Goal: Task Accomplishment & Management: Use online tool/utility

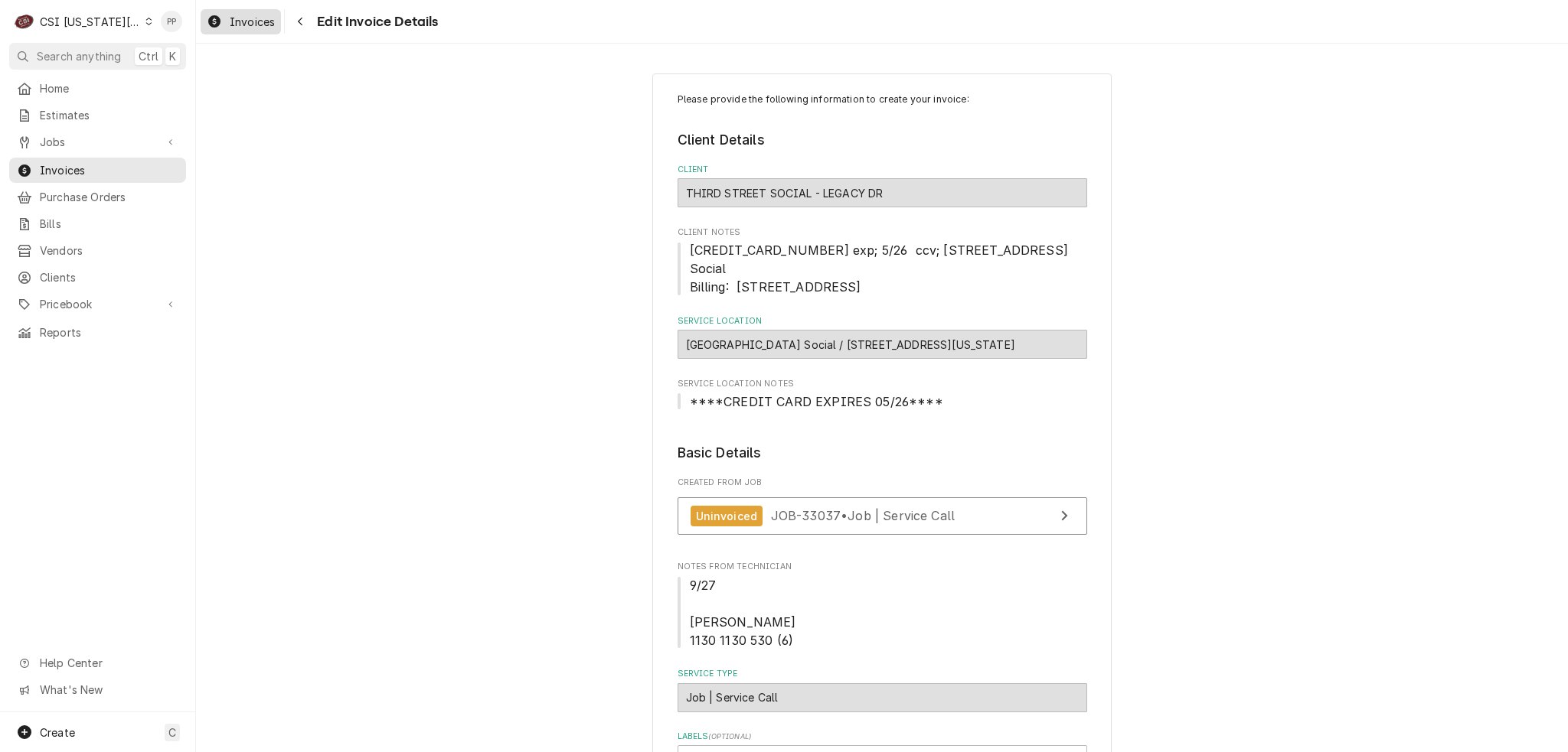
click at [208, 30] on div "Dynamic Content Wrapper" at bounding box center [214, 21] width 15 height 18
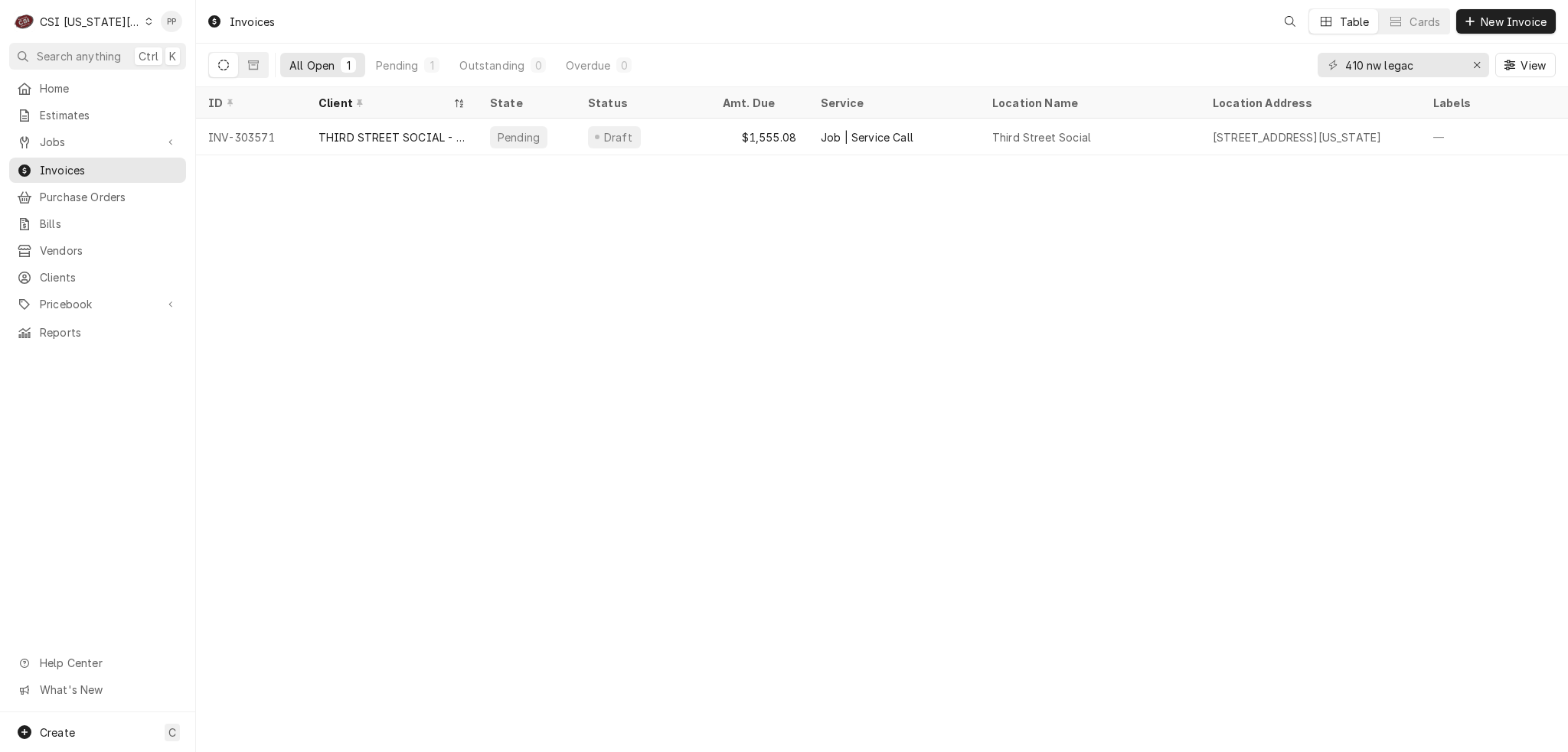
click at [70, 141] on span "Jobs" at bounding box center [97, 142] width 115 height 16
click at [76, 161] on span "Jobs" at bounding box center [108, 169] width 138 height 16
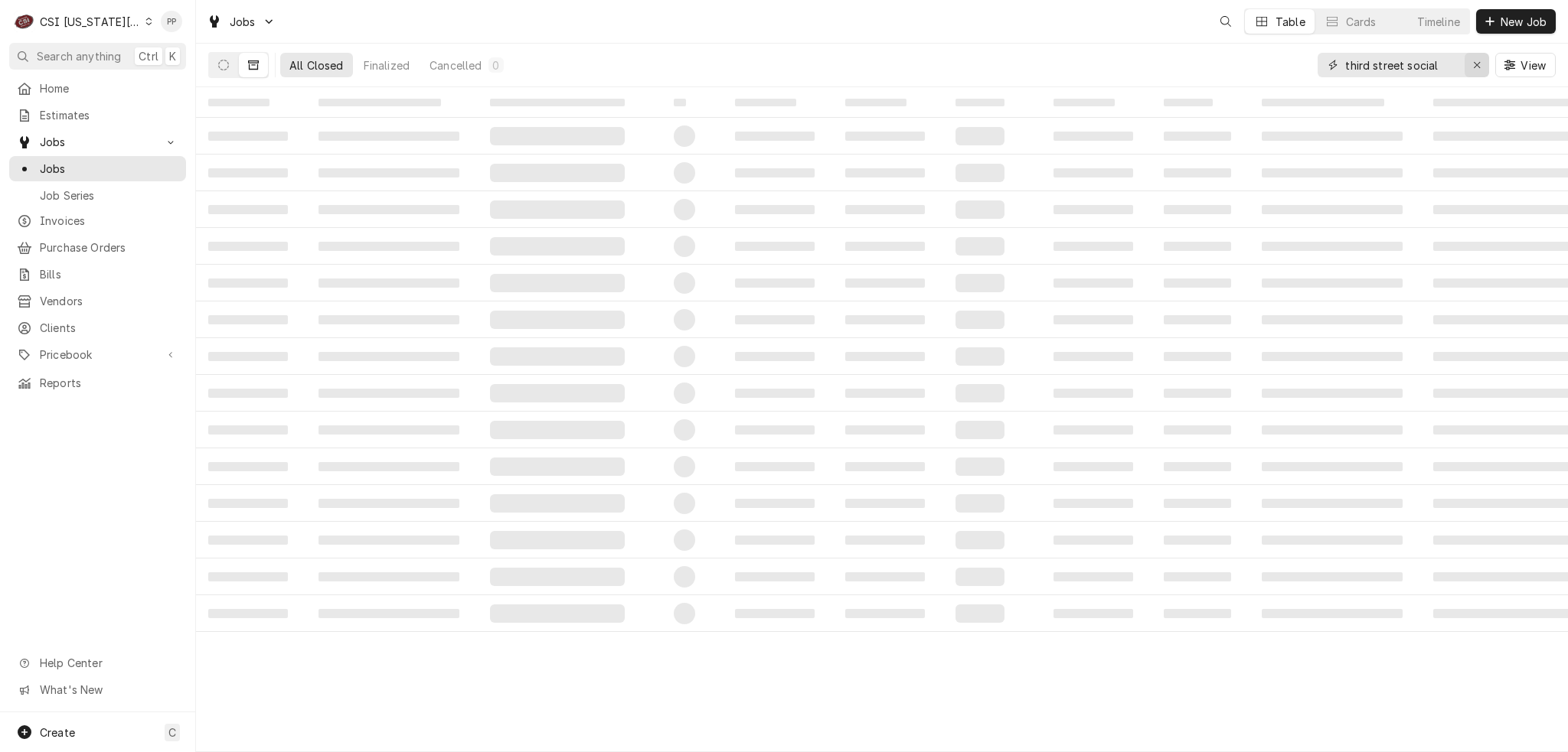
click at [1473, 67] on icon "Erase input" at bounding box center [1477, 65] width 8 height 11
click at [1446, 73] on input "Dynamic Content Wrapper" at bounding box center [1402, 65] width 115 height 25
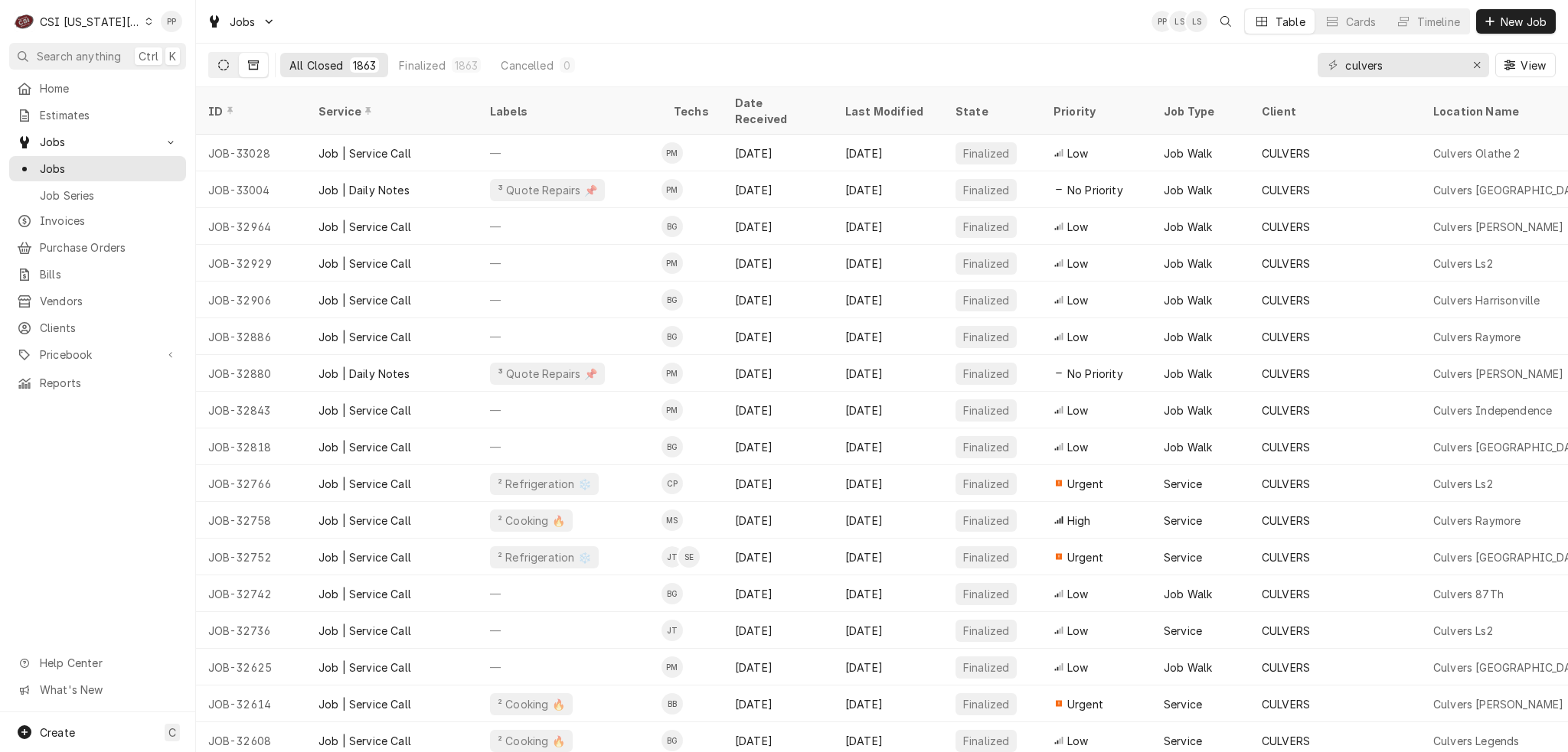
click at [224, 63] on icon "Dynamic Content Wrapper" at bounding box center [224, 65] width 11 height 11
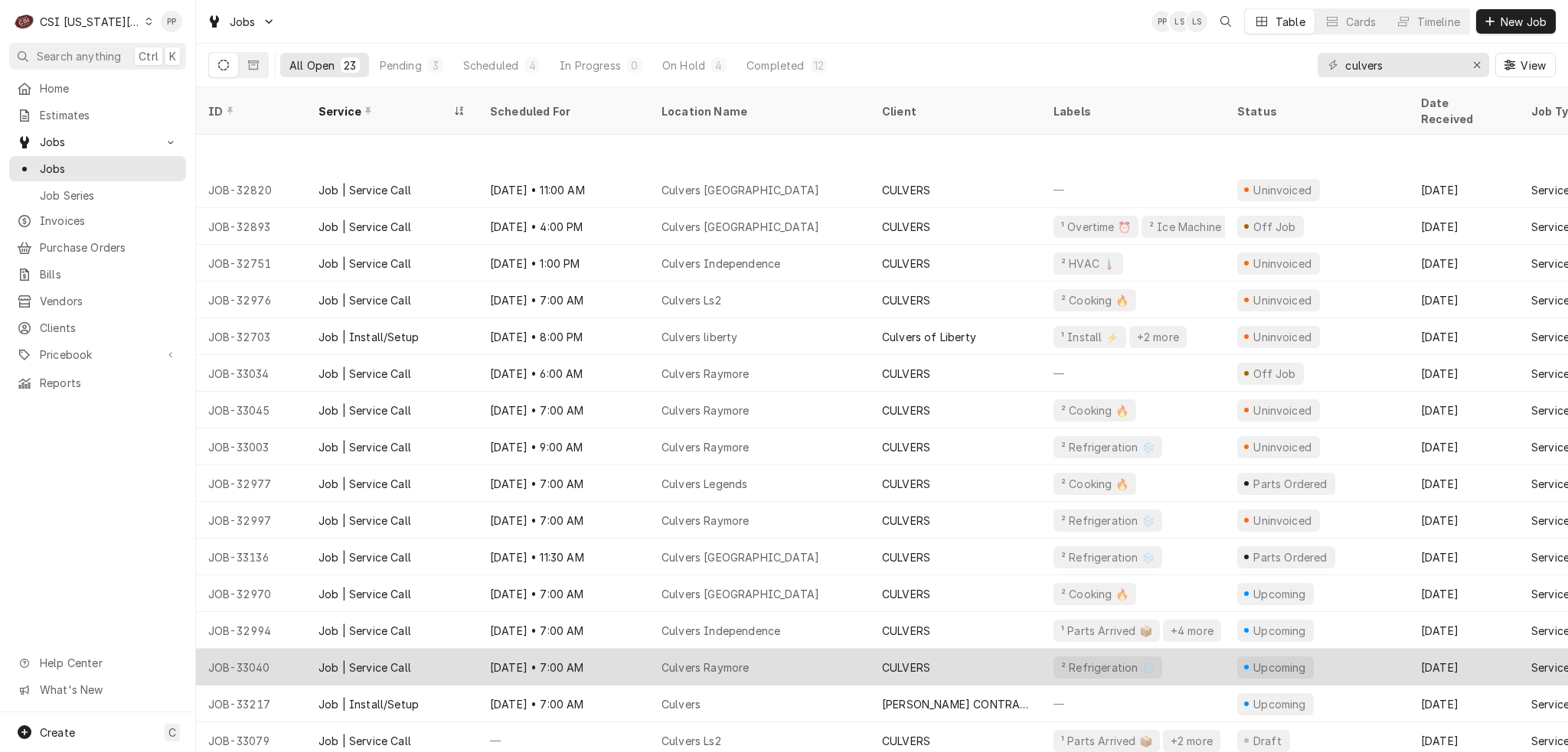
scroll to position [221, 0]
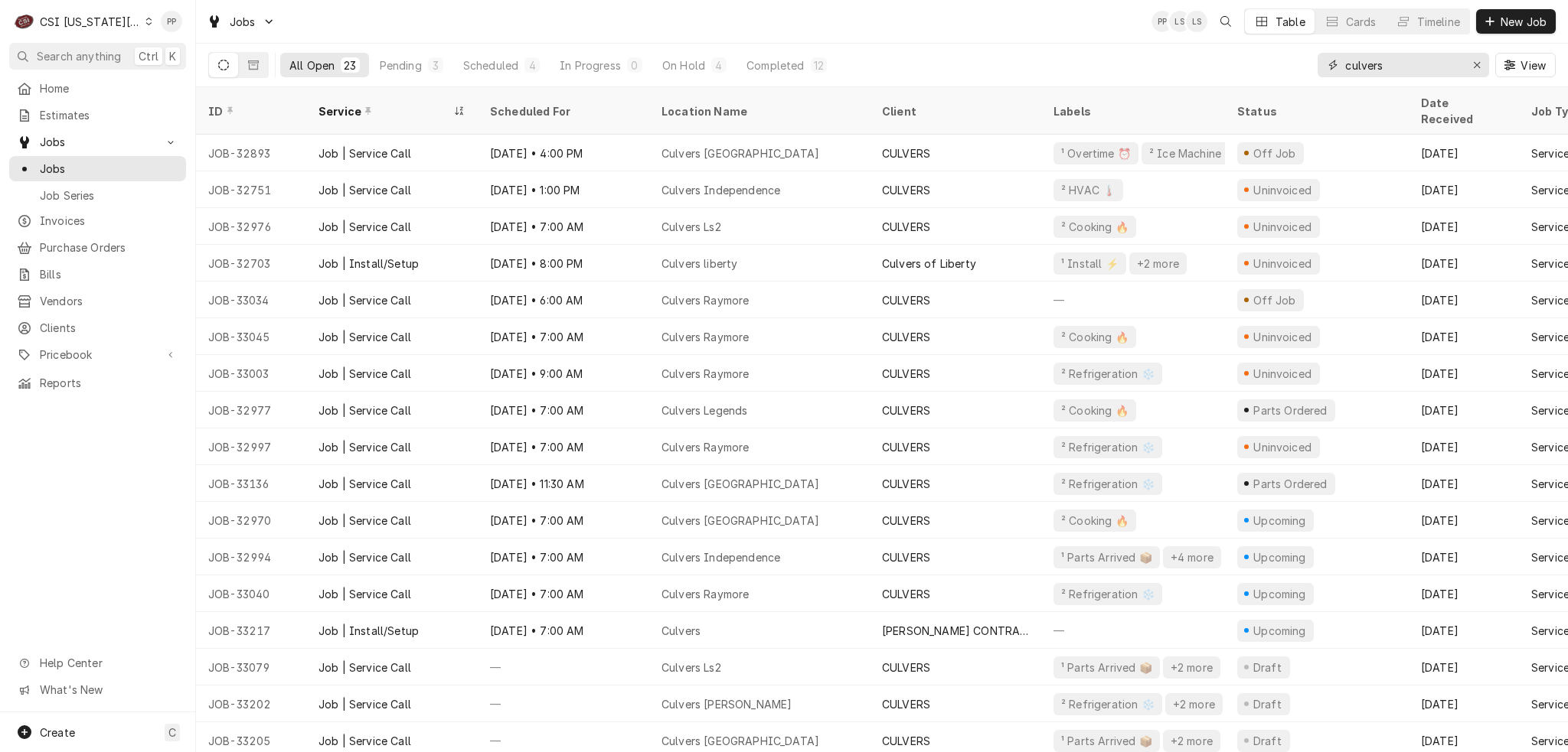
click at [1421, 62] on input "culvers" at bounding box center [1402, 65] width 115 height 25
type input "c"
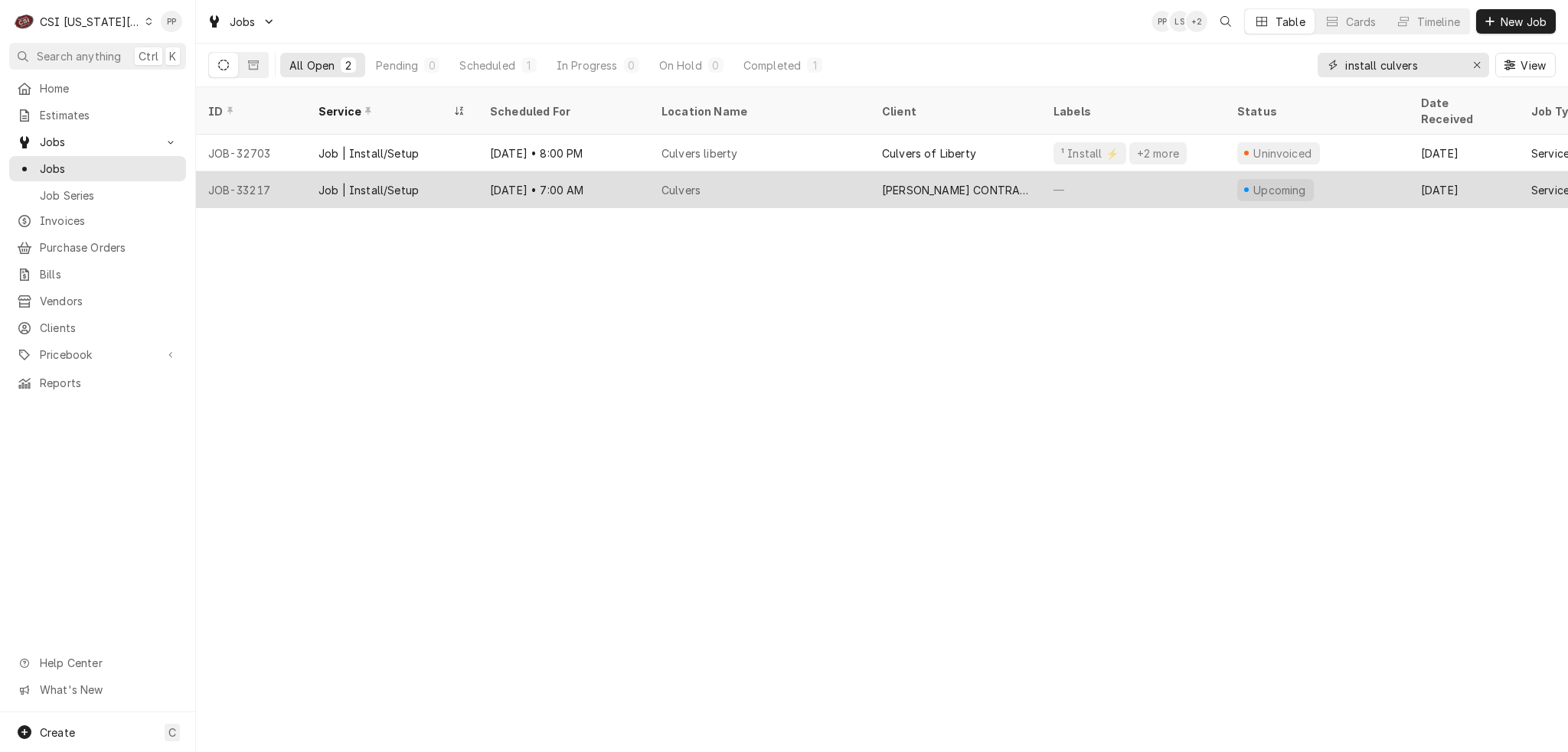
type input "install culvers"
click at [760, 172] on div "Culvers" at bounding box center [759, 190] width 221 height 37
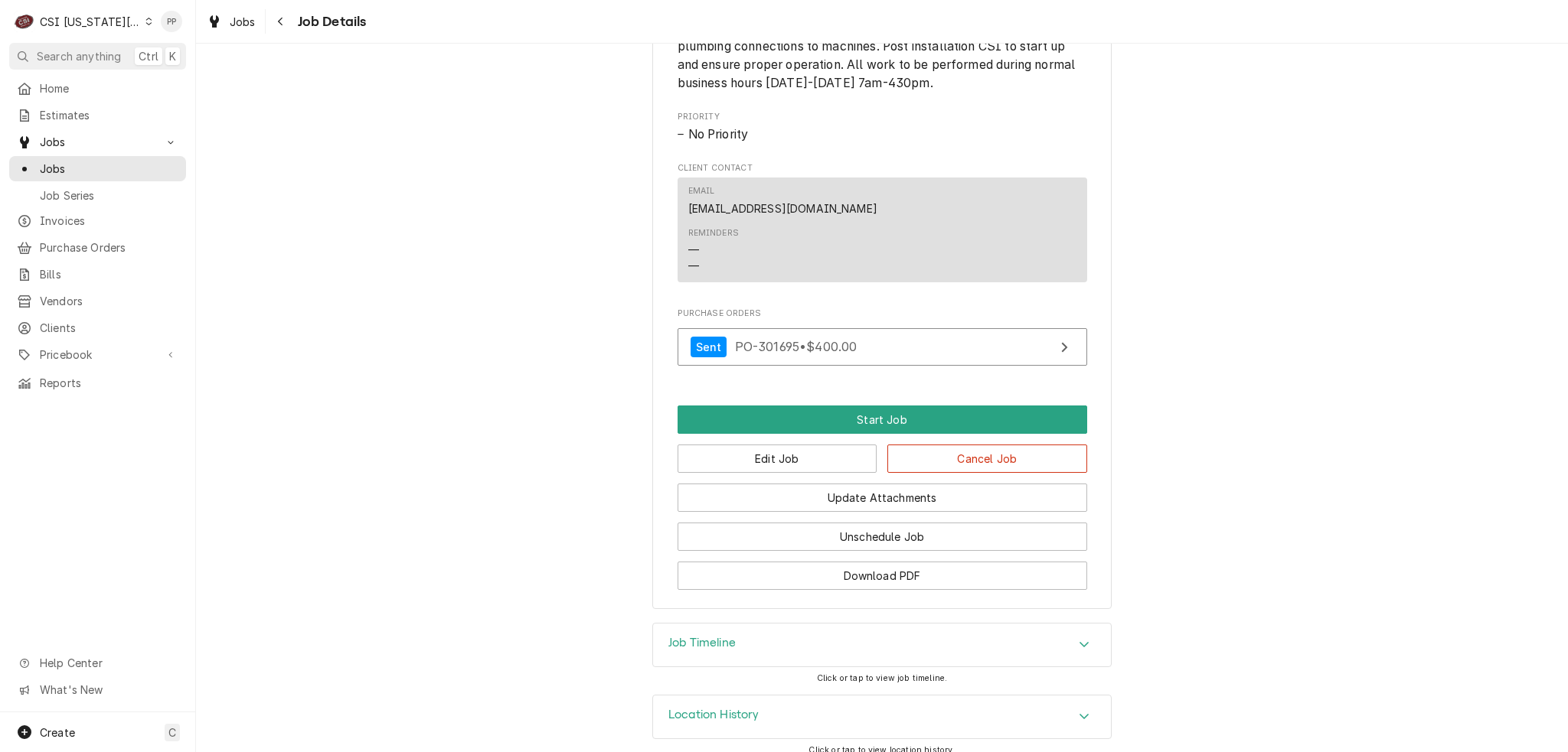
scroll to position [1012, 0]
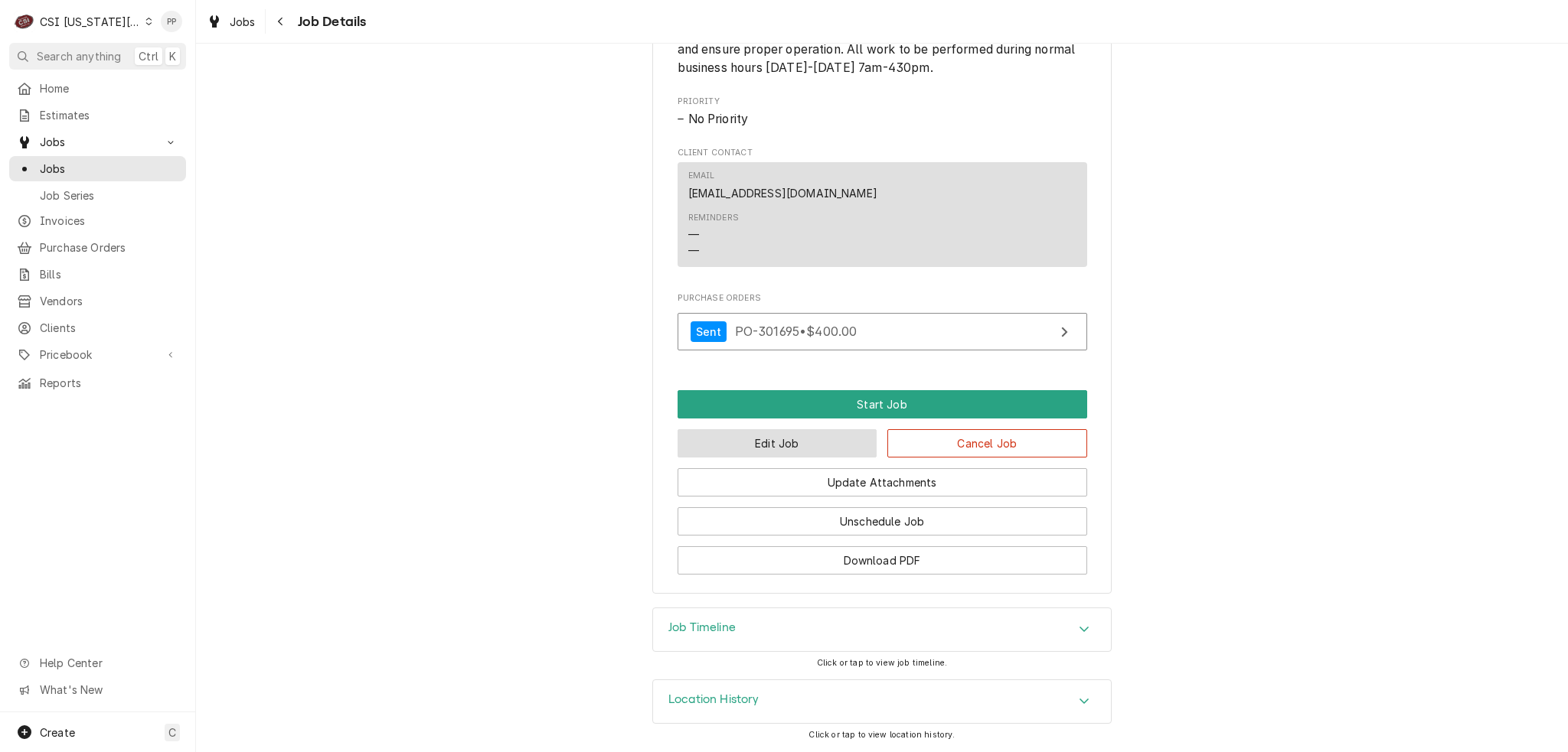
click at [762, 443] on button "Edit Job" at bounding box center [777, 443] width 200 height 29
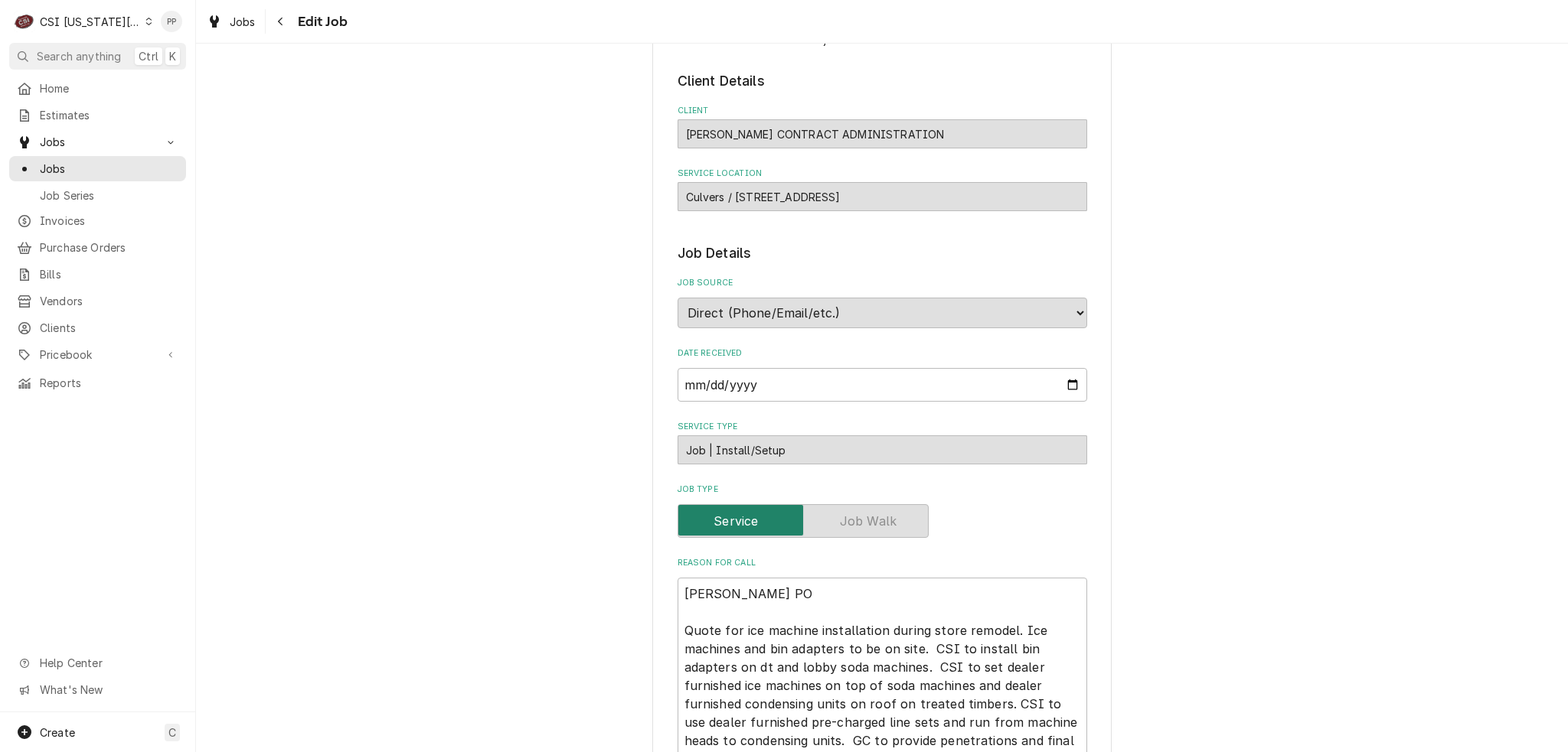
scroll to position [153, 0]
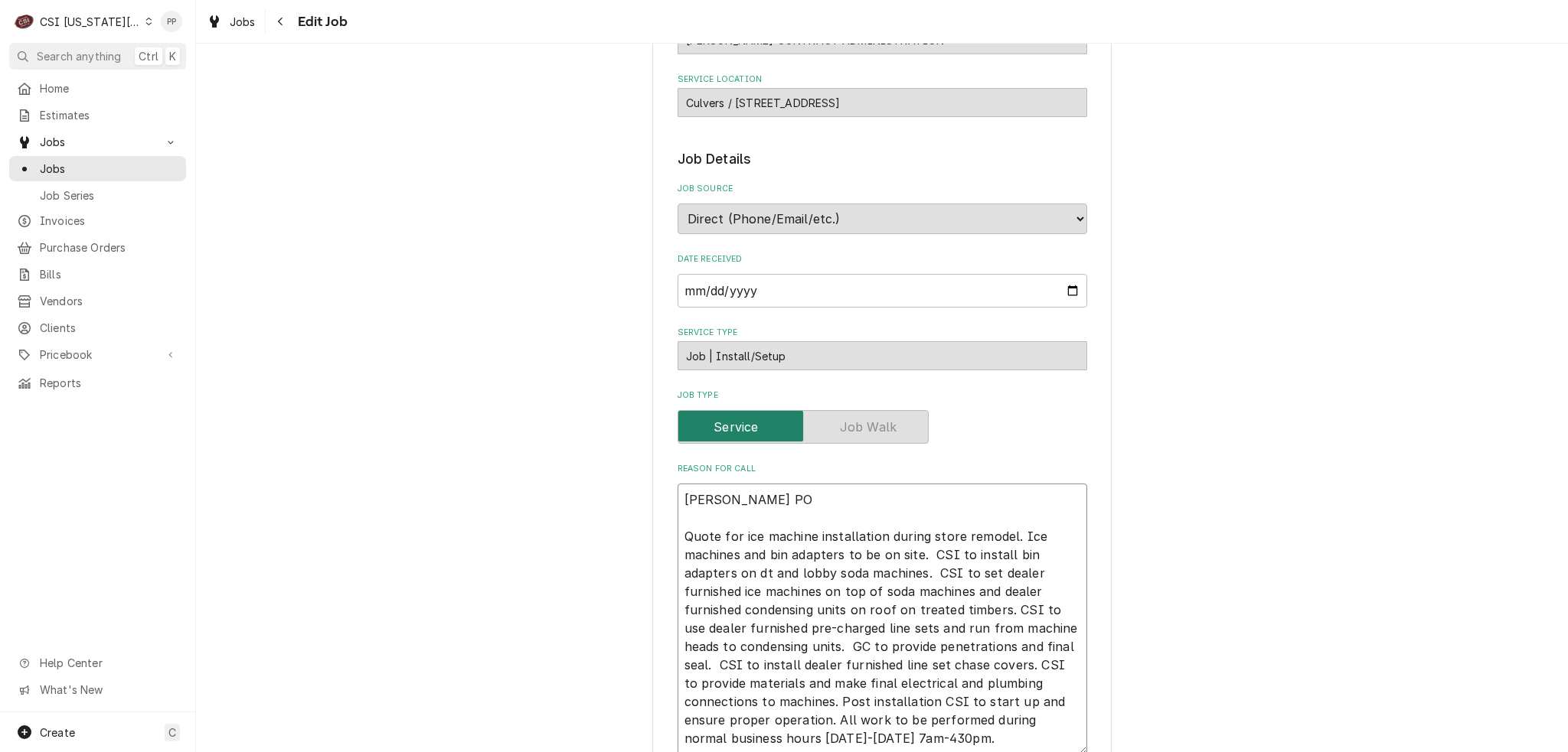
click at [765, 495] on textarea "Boelter PO Quote for ice machine installation during store remodel. Ice machine…" at bounding box center [882, 619] width 409 height 271
paste textarea "A103928001"
type textarea "x"
type textarea "Boelter PO A103928001 Quote for ice machine installation during store remodel. …"
type textarea "x"
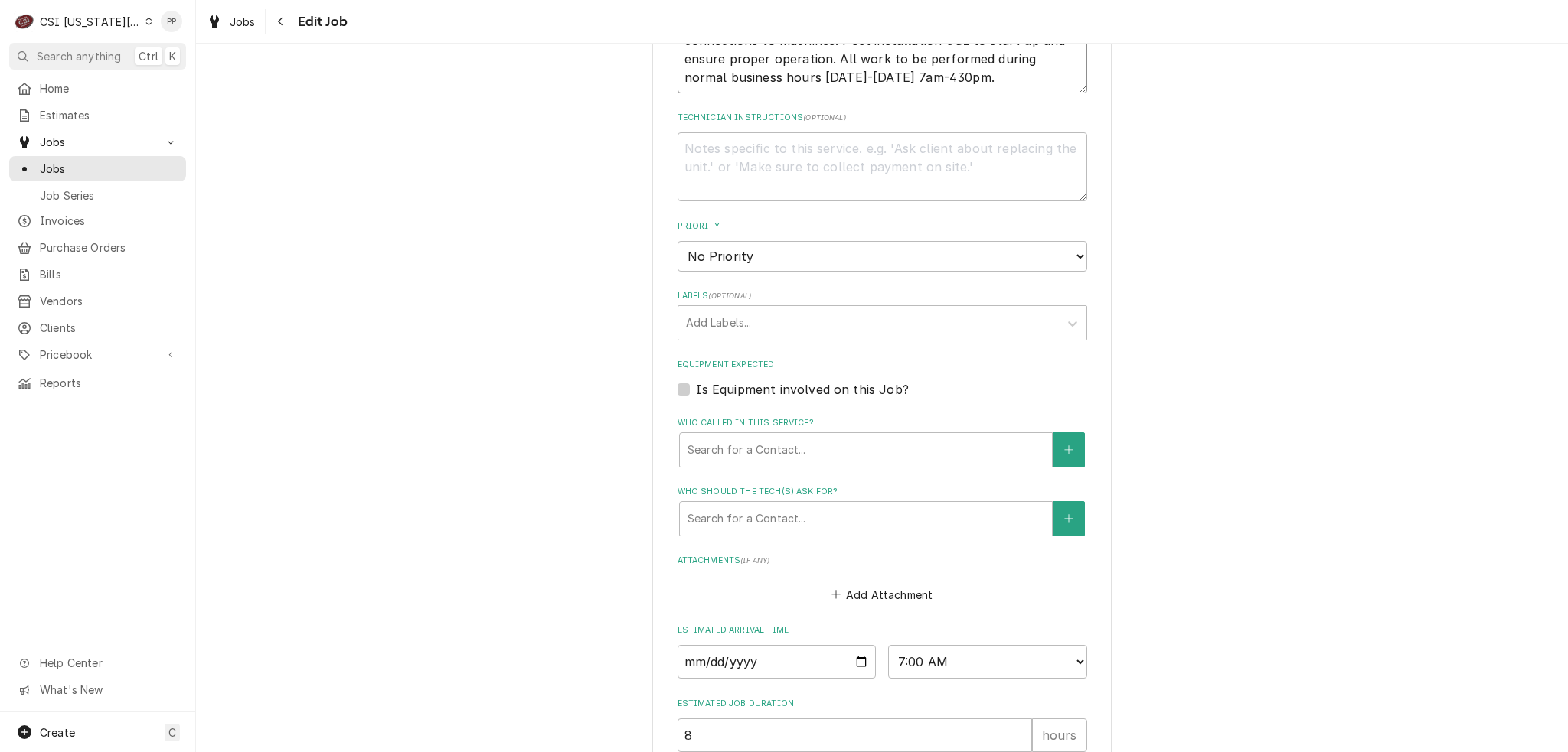
scroll to position [971, 0]
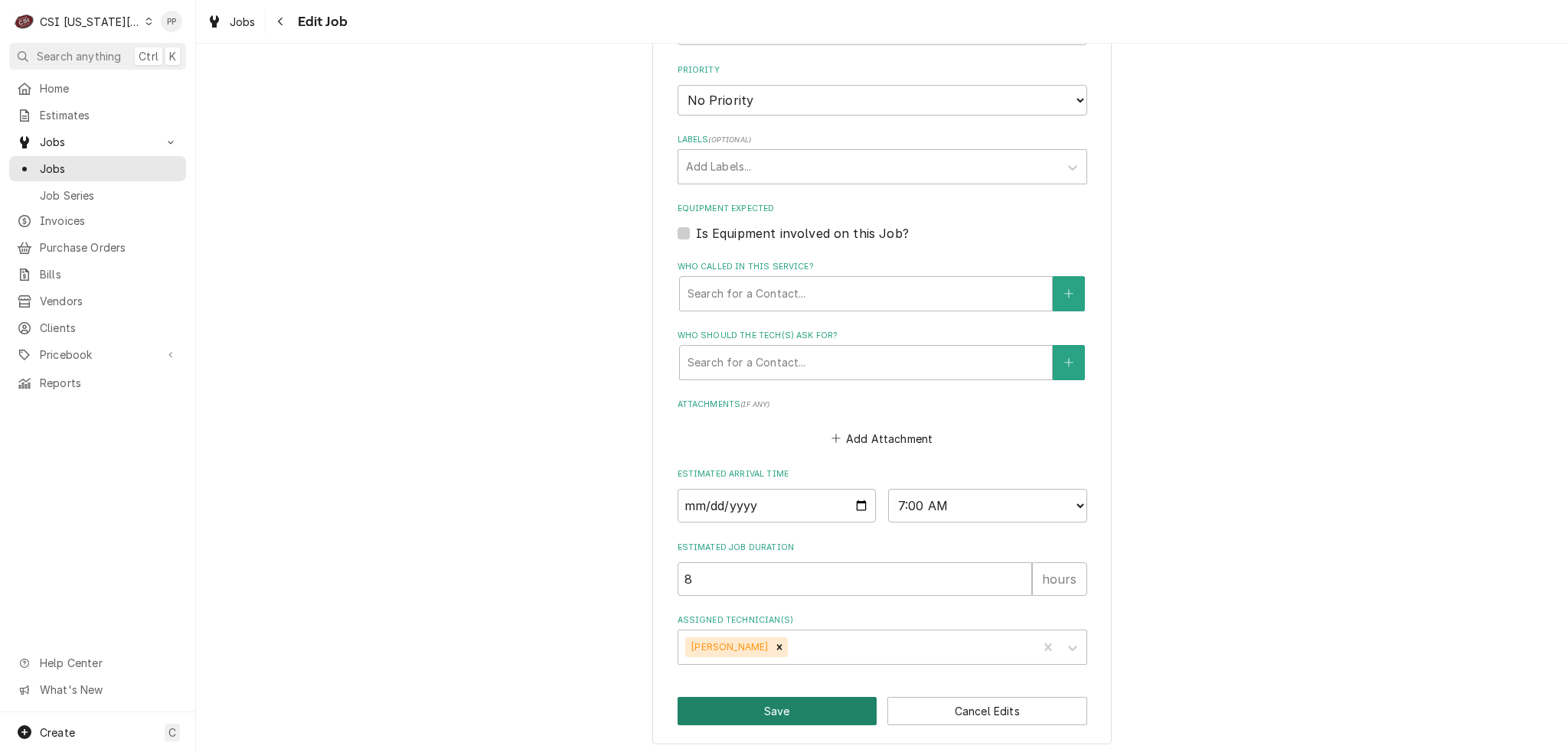
type textarea "Boelter PO A103928001 Quote for ice machine installation during store remodel. …"
click at [765, 701] on button "Save" at bounding box center [777, 711] width 200 height 29
type textarea "x"
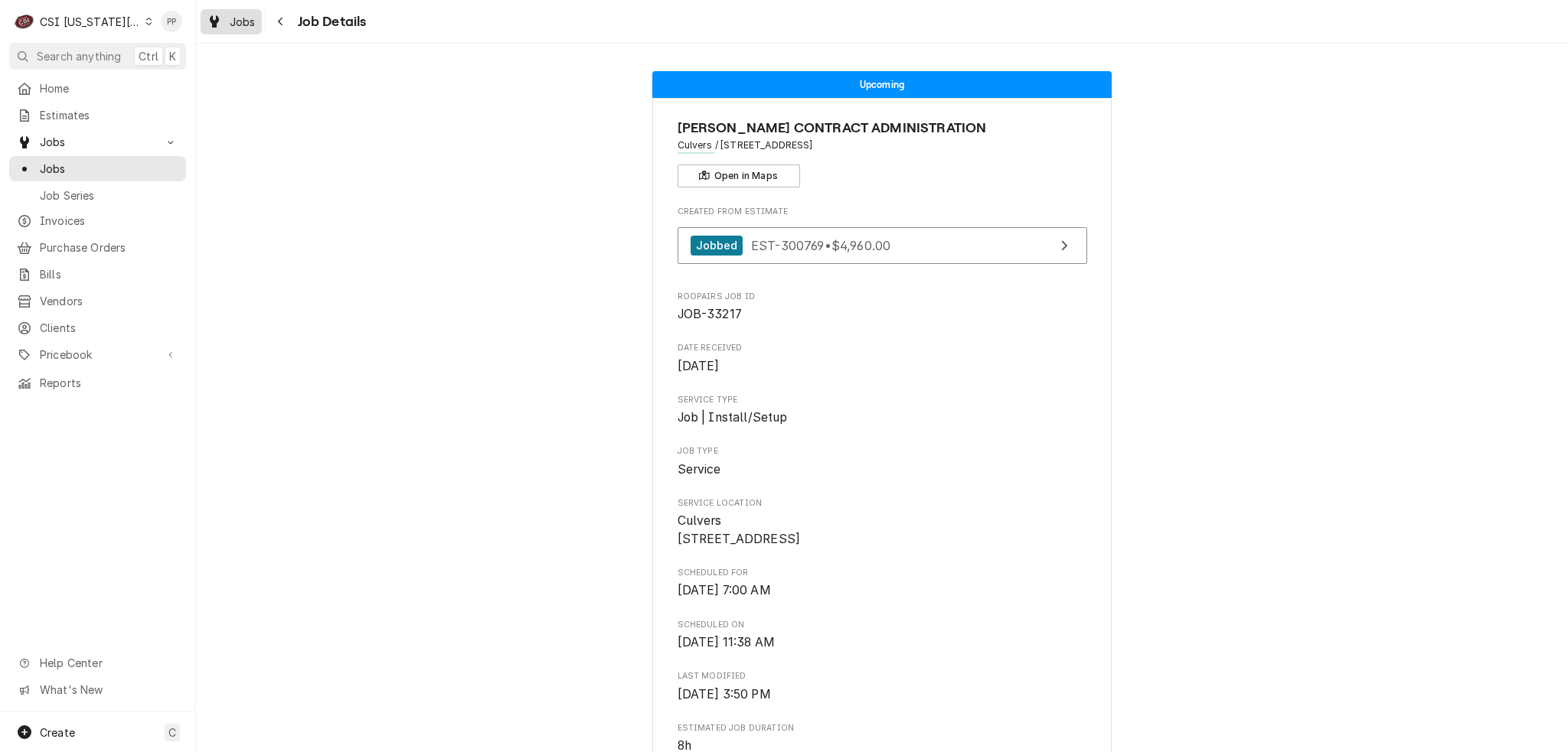
click at [225, 32] on link "Jobs" at bounding box center [232, 21] width 62 height 25
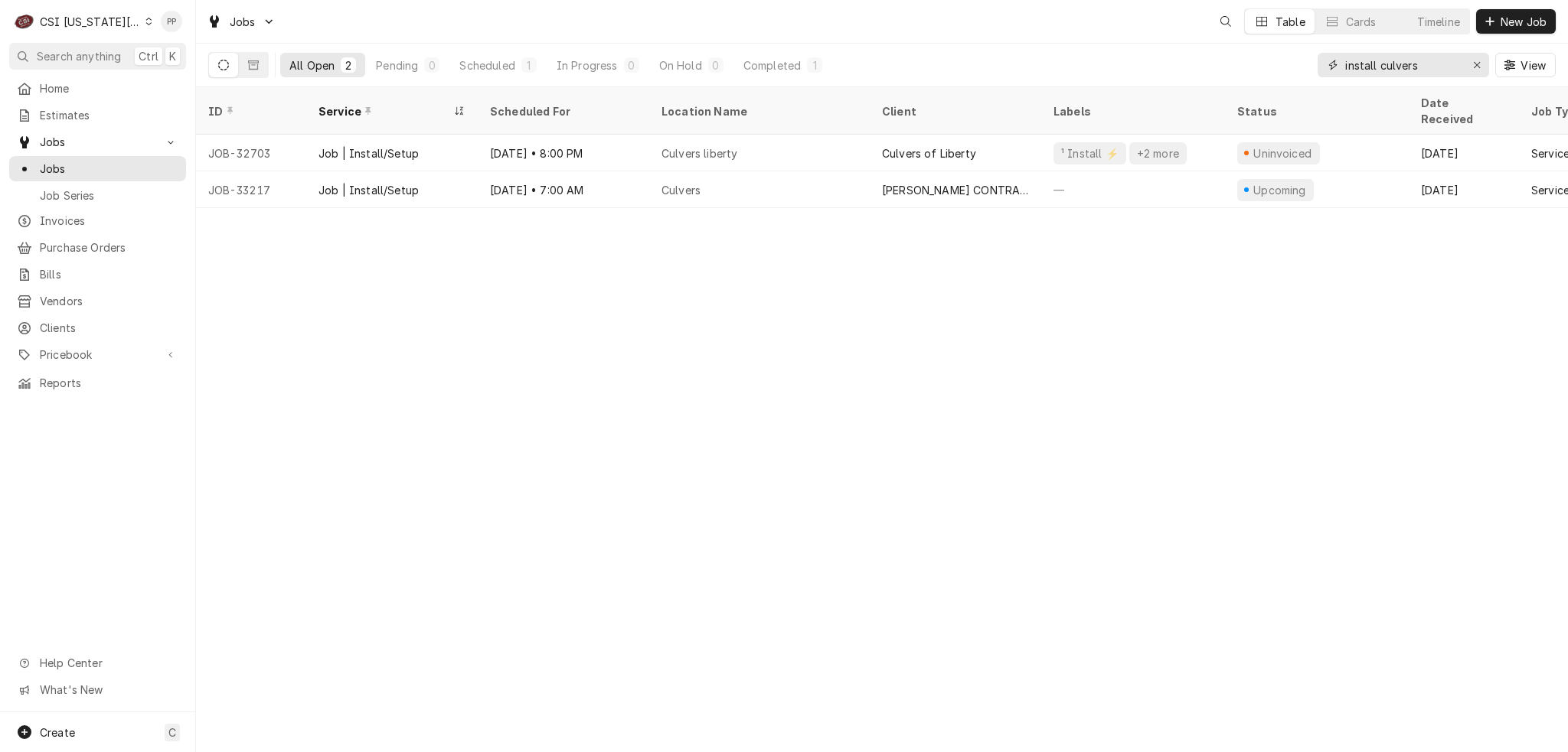
drag, startPoint x: 1430, startPoint y: 60, endPoint x: 1265, endPoint y: 69, distance: 165.2
click at [1265, 69] on div "All Open 2 Pending 0 Scheduled 1 In Progress 0 On Hold 0 Completed 1 install cu…" at bounding box center [882, 65] width 1347 height 43
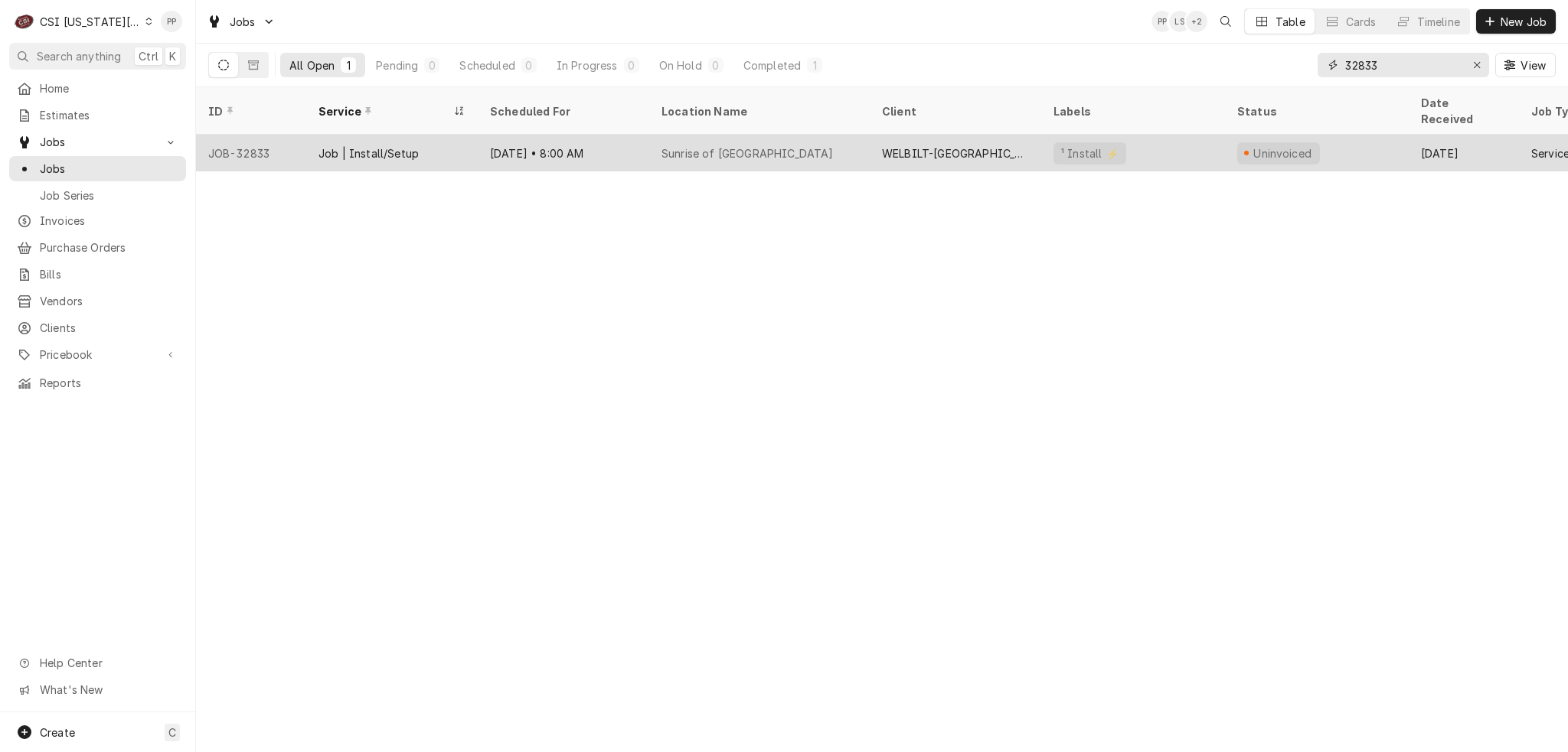
type input "32833"
click at [838, 135] on div "Sunrise of [GEOGRAPHIC_DATA]" at bounding box center [759, 153] width 221 height 37
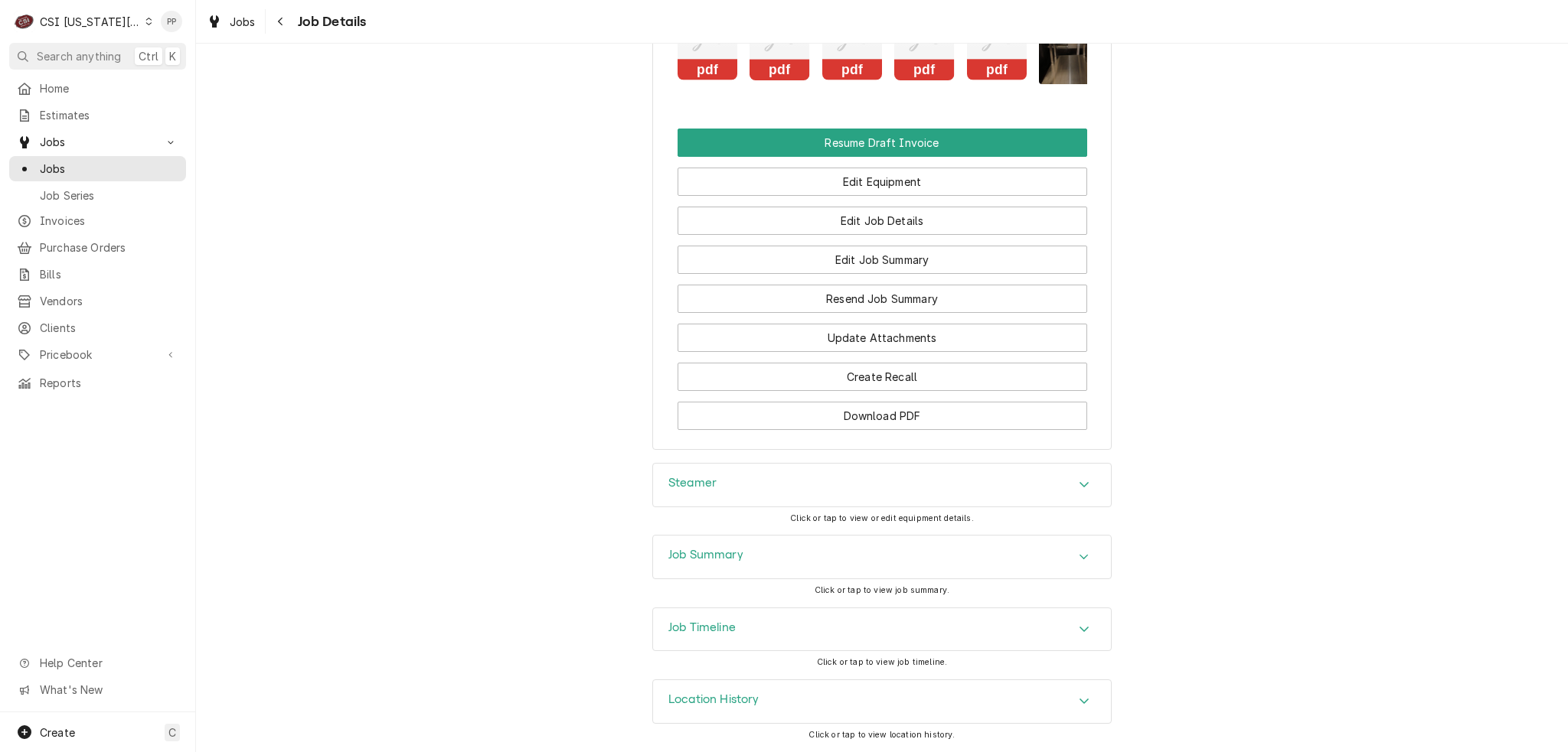
scroll to position [2303, 0]
click at [843, 468] on div "Steamer" at bounding box center [881, 485] width 458 height 43
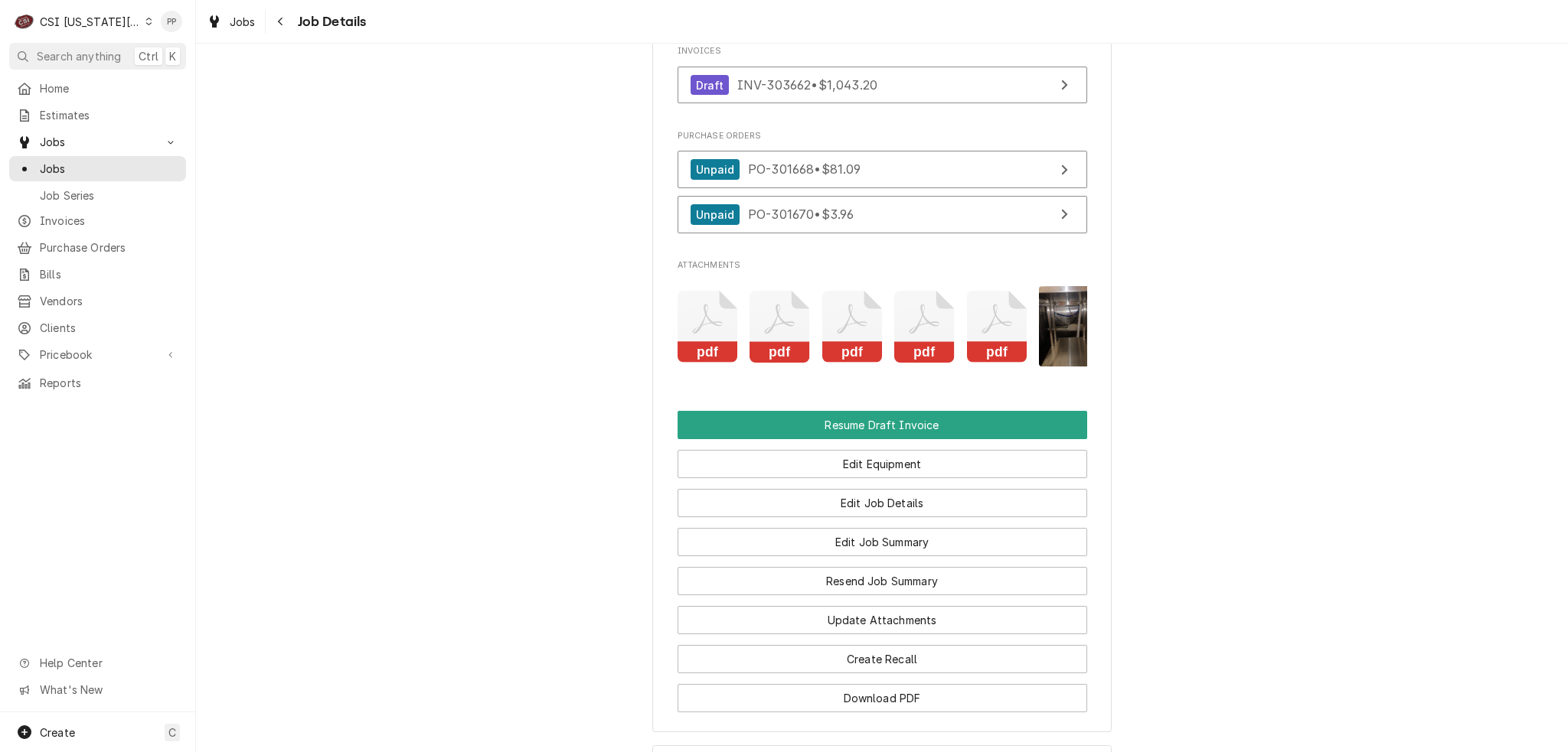
scroll to position [0, 241]
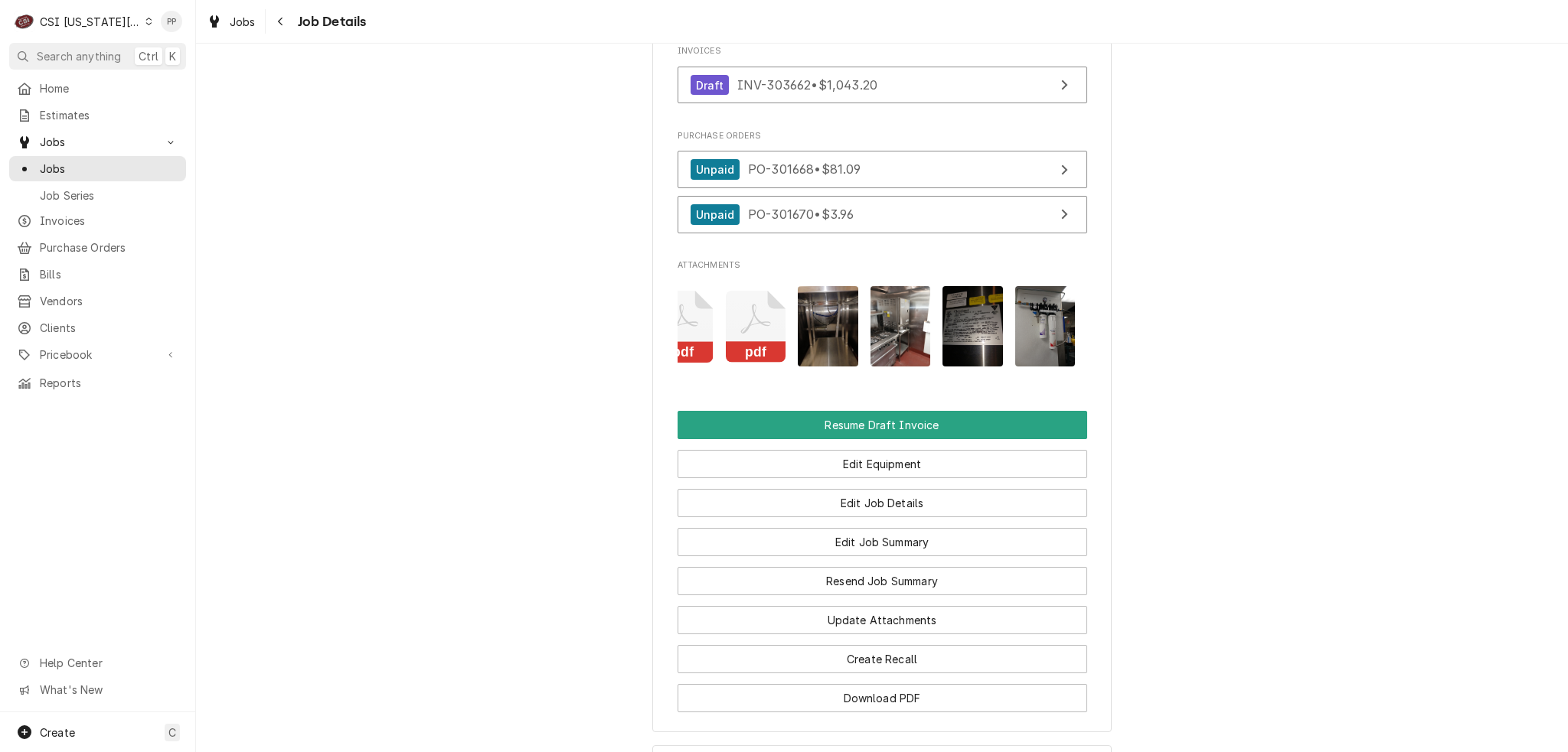
click at [979, 322] on img "Attachments" at bounding box center [972, 326] width 61 height 80
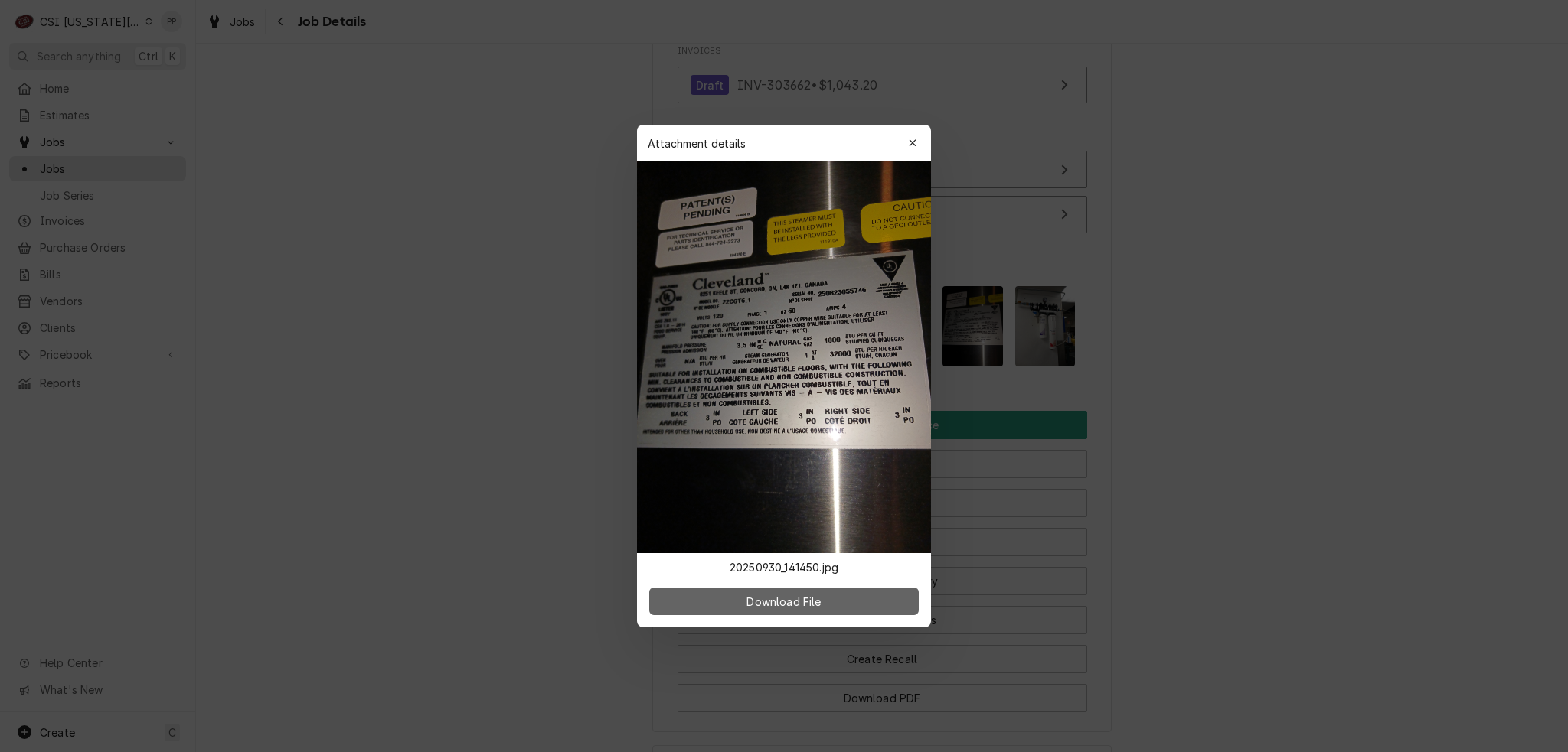
click at [793, 604] on span "Download File" at bounding box center [783, 602] width 80 height 16
click at [908, 138] on icon "button" at bounding box center [912, 143] width 8 height 11
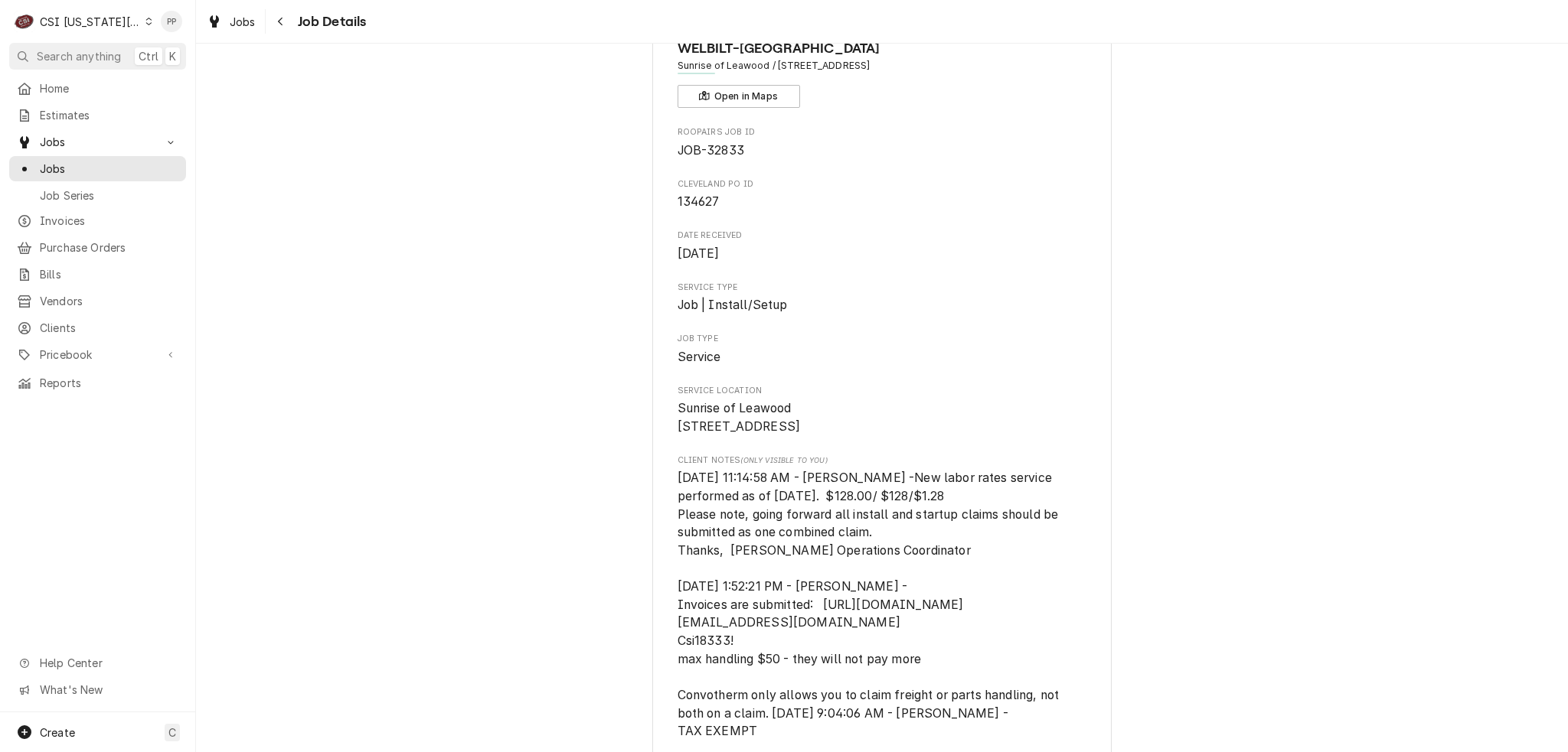
scroll to position [0, 0]
